Goal: Use online tool/utility

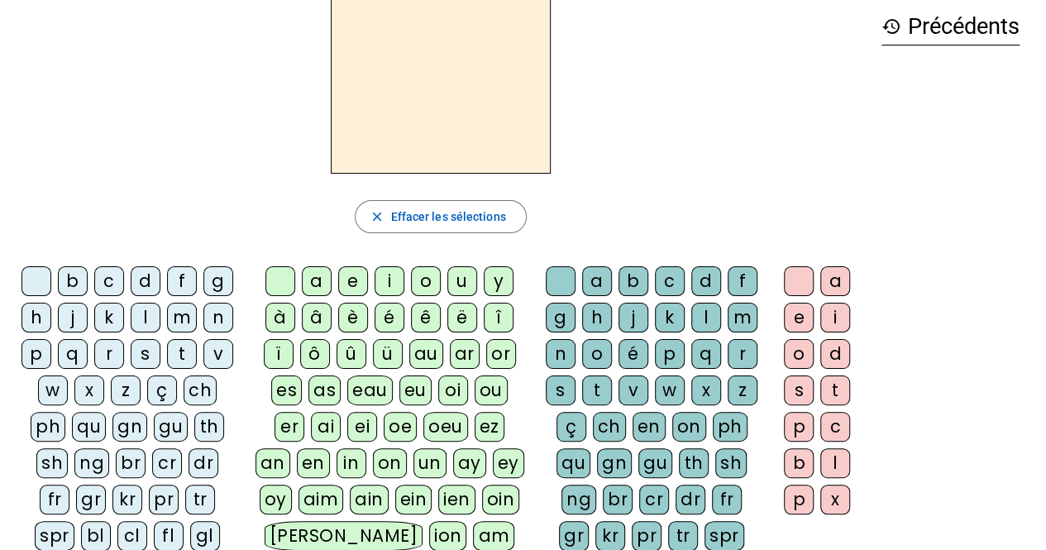
scroll to position [141, 0]
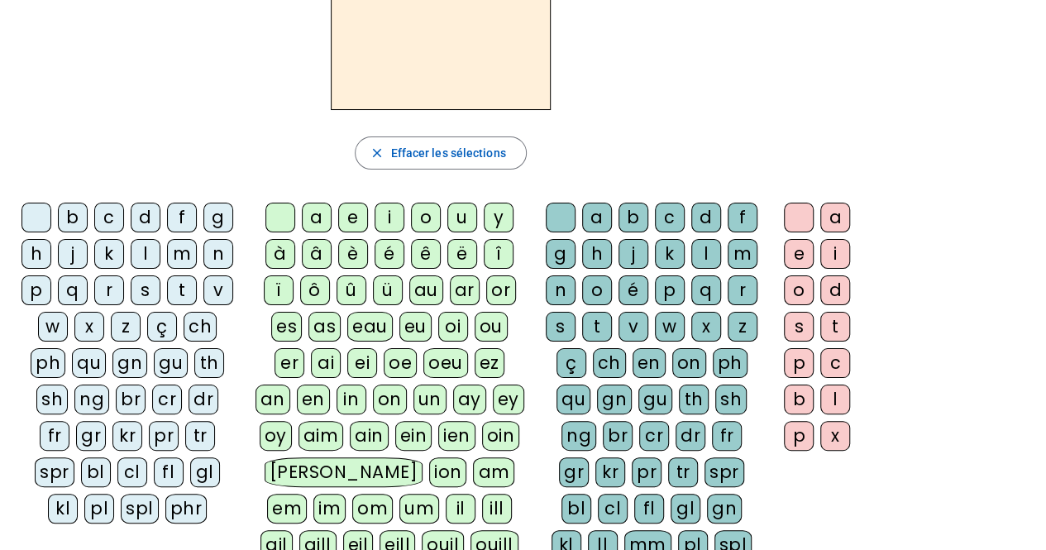
click at [901, 317] on div "history Précédents" at bounding box center [950, 256] width 164 height 651
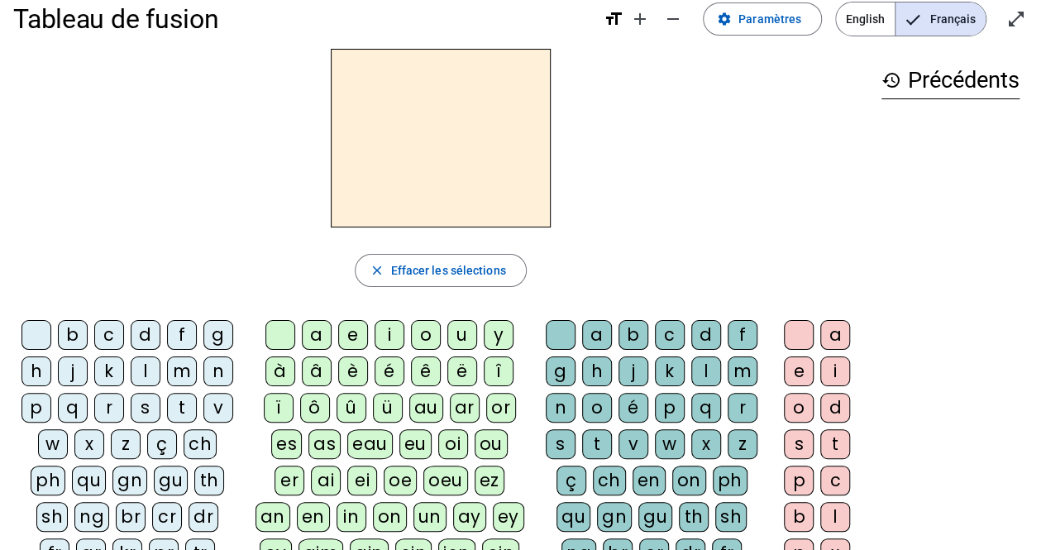
scroll to position [17, 0]
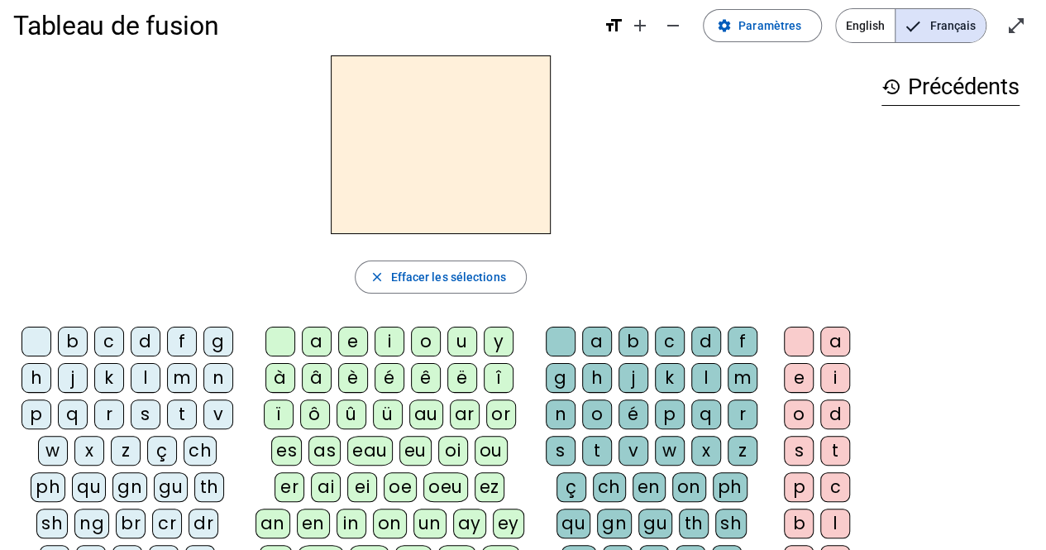
click at [216, 412] on div "v" at bounding box center [218, 414] width 30 height 30
click at [350, 338] on div "e" at bounding box center [353, 341] width 30 height 30
click at [749, 407] on div "r" at bounding box center [742, 414] width 30 height 30
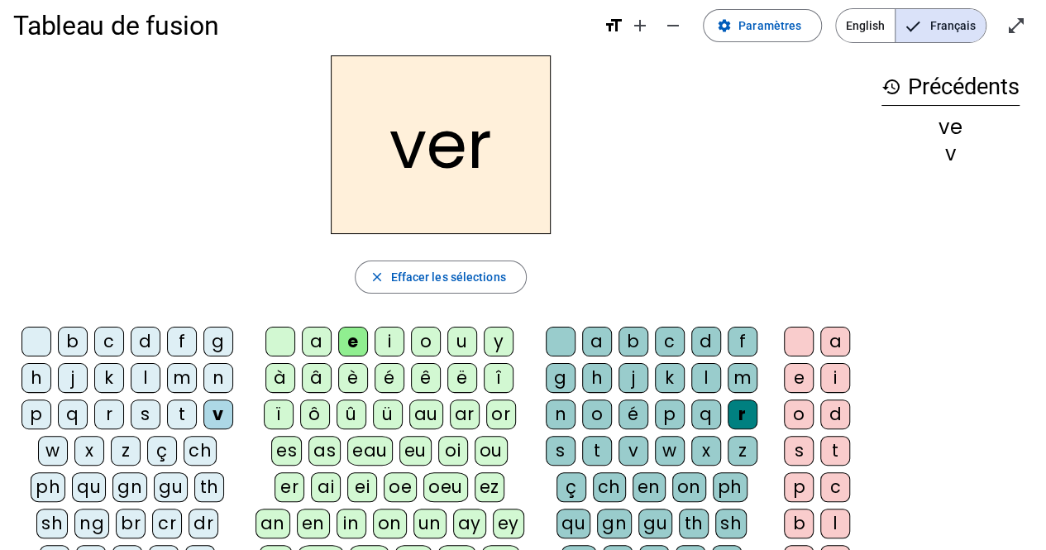
click at [185, 339] on div "f" at bounding box center [182, 341] width 30 height 30
click at [45, 411] on div "p" at bounding box center [36, 414] width 30 height 30
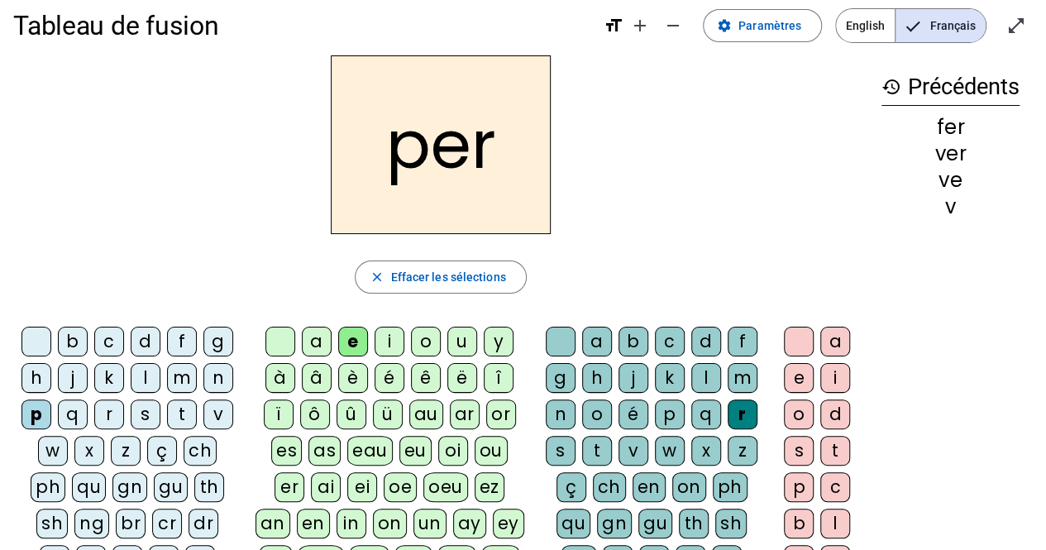
click at [184, 374] on div "m" at bounding box center [182, 378] width 30 height 30
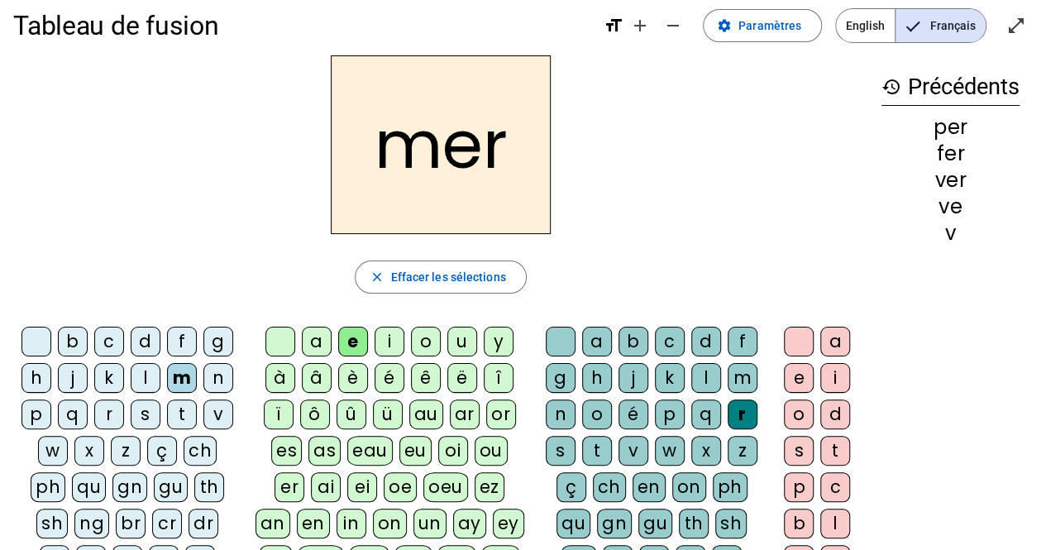
click at [559, 340] on div at bounding box center [561, 341] width 30 height 30
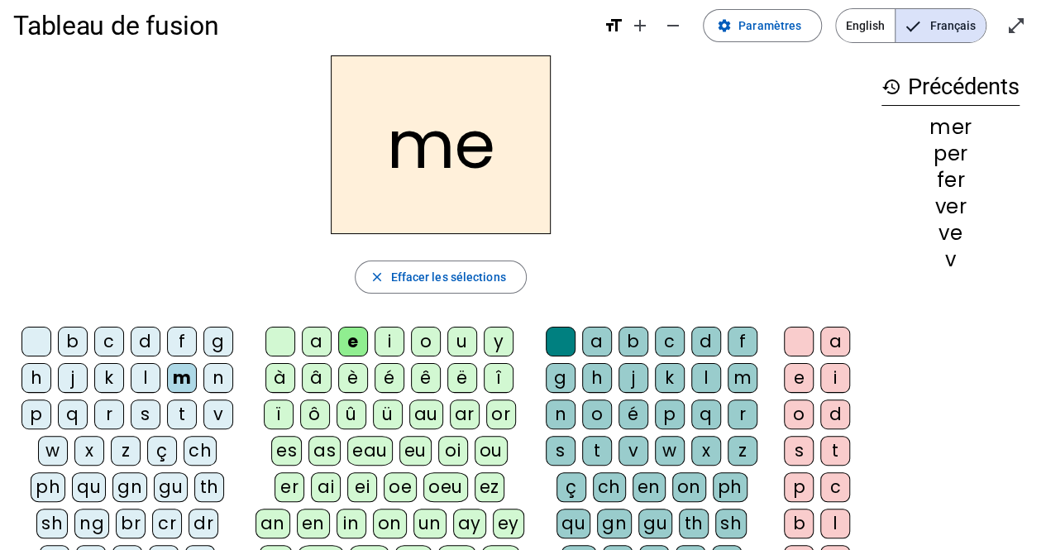
click at [175, 417] on div "t" at bounding box center [182, 414] width 30 height 30
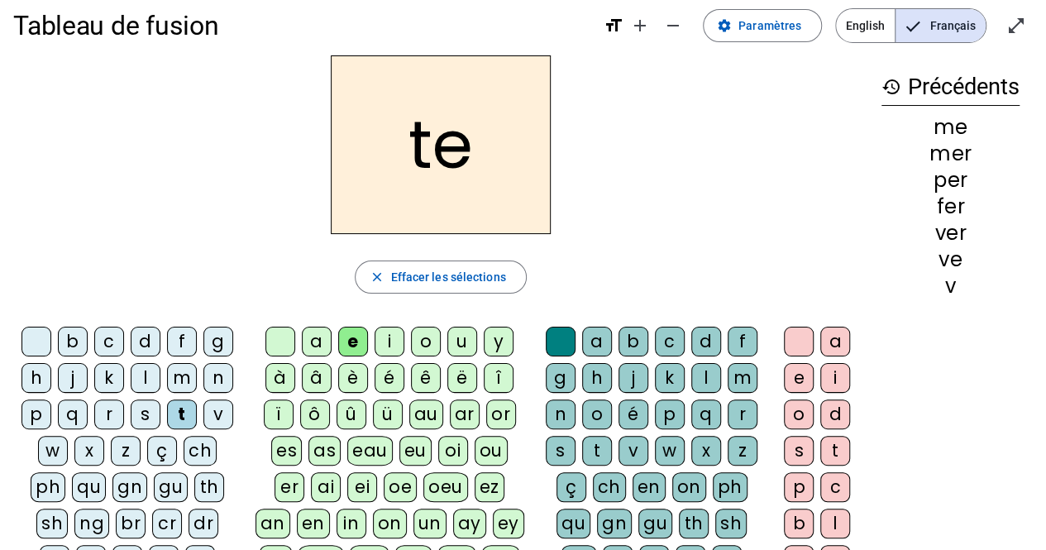
click at [707, 380] on div "l" at bounding box center [706, 378] width 30 height 30
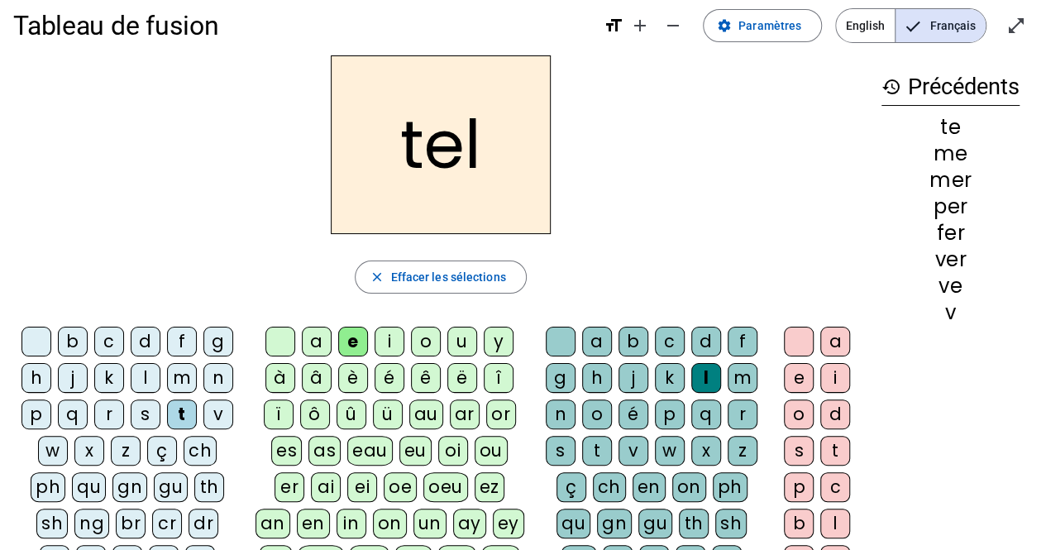
click at [149, 408] on div "s" at bounding box center [146, 414] width 30 height 30
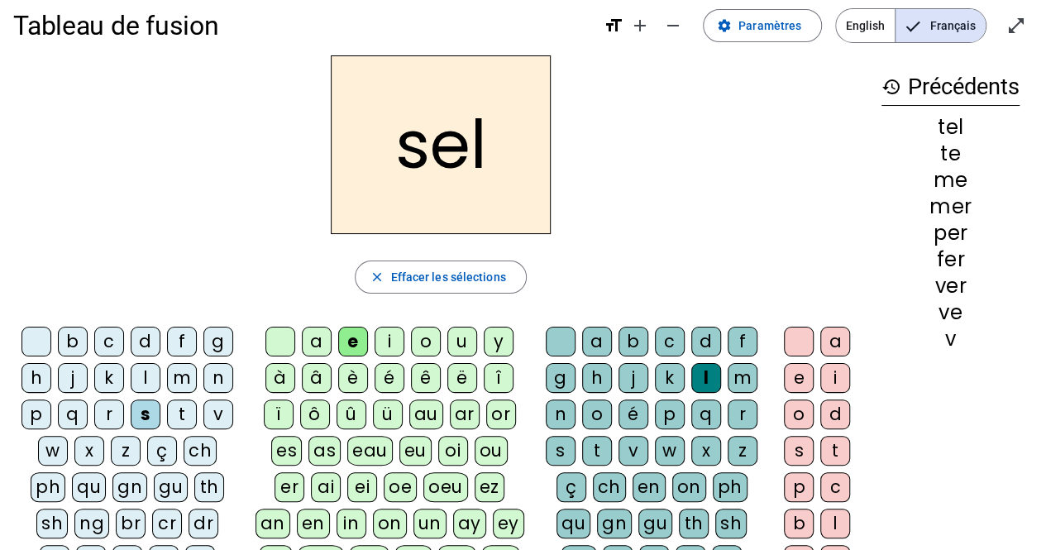
click at [668, 335] on div "c" at bounding box center [670, 341] width 30 height 30
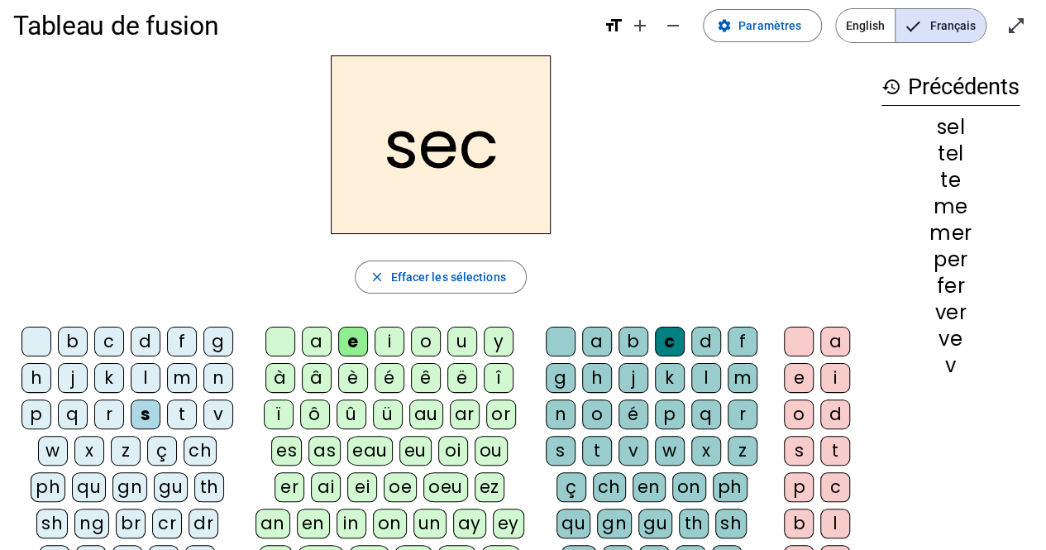
click at [321, 336] on div "a" at bounding box center [317, 341] width 30 height 30
